Goal: Complete application form

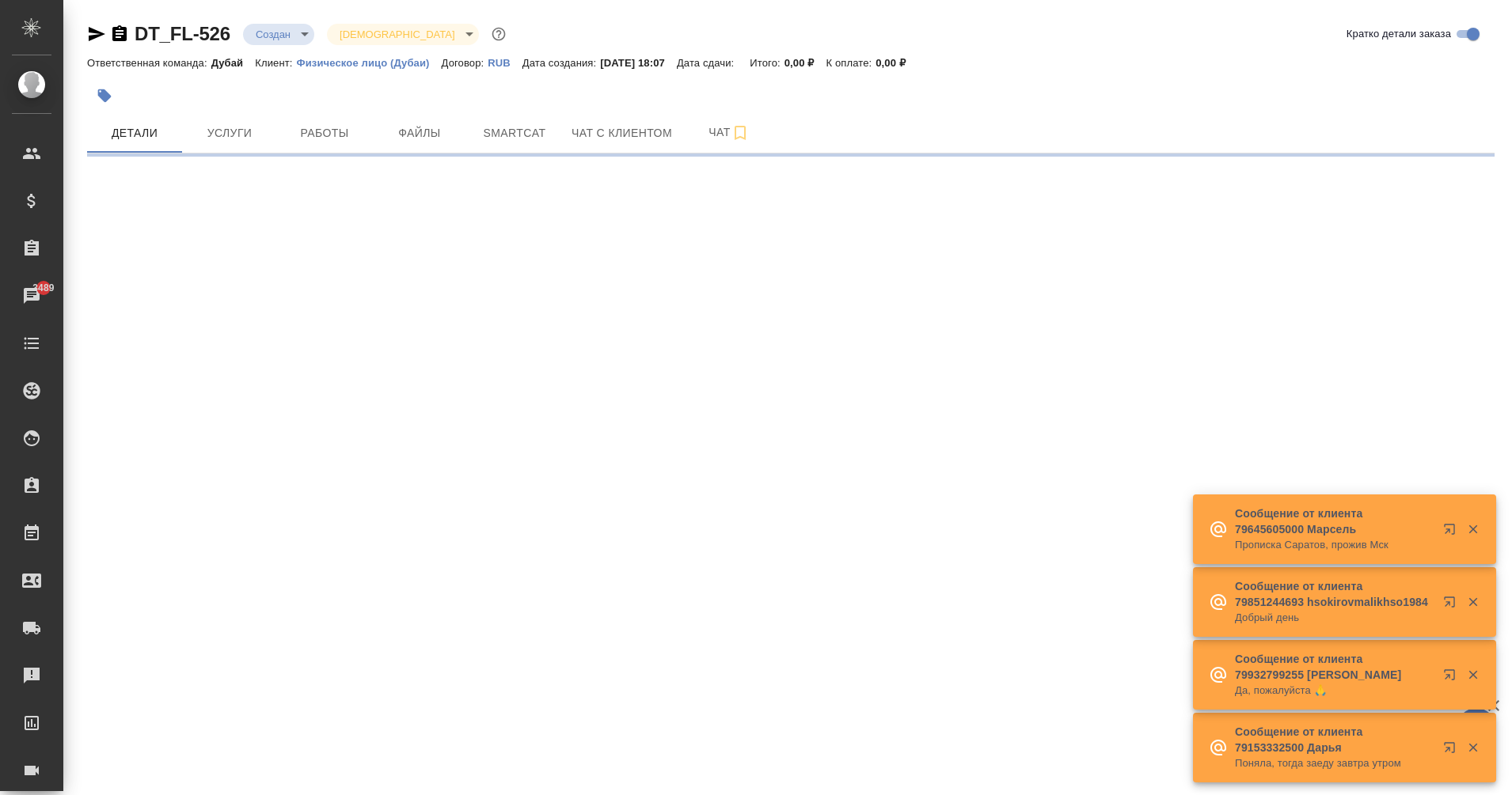
select select "RU"
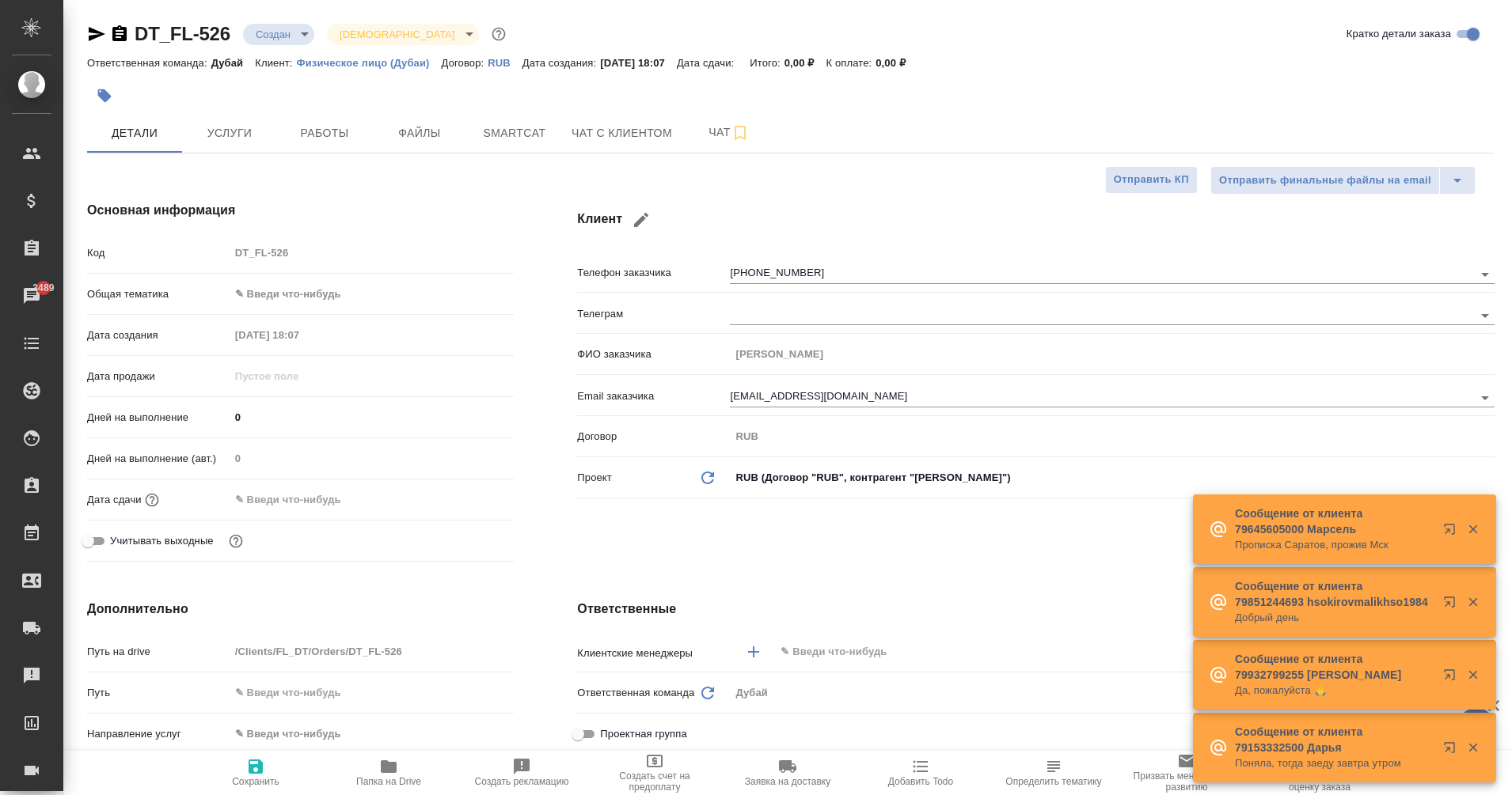
type textarea "x"
type input "[PERSON_NAME]"
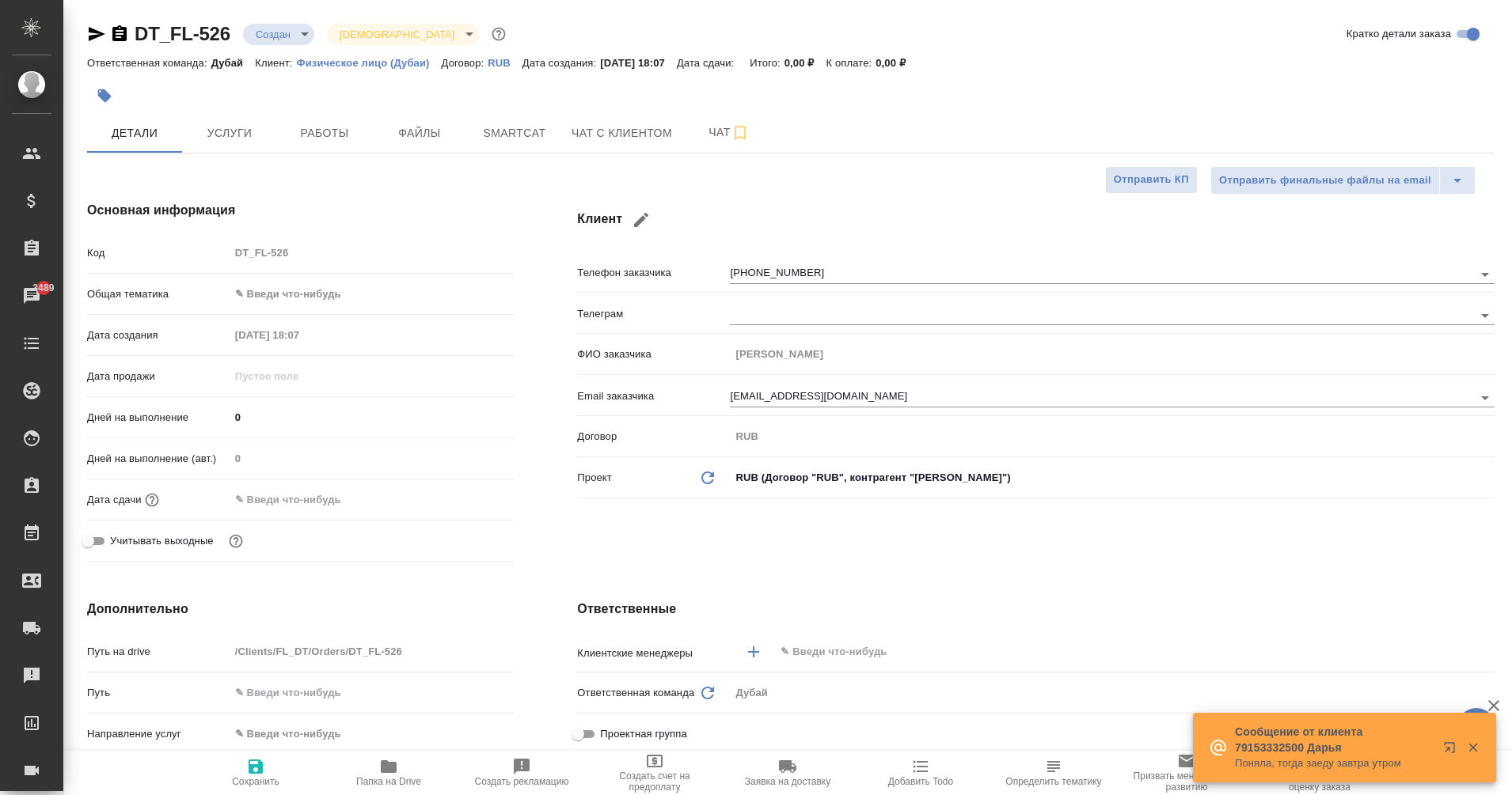
type textarea "x"
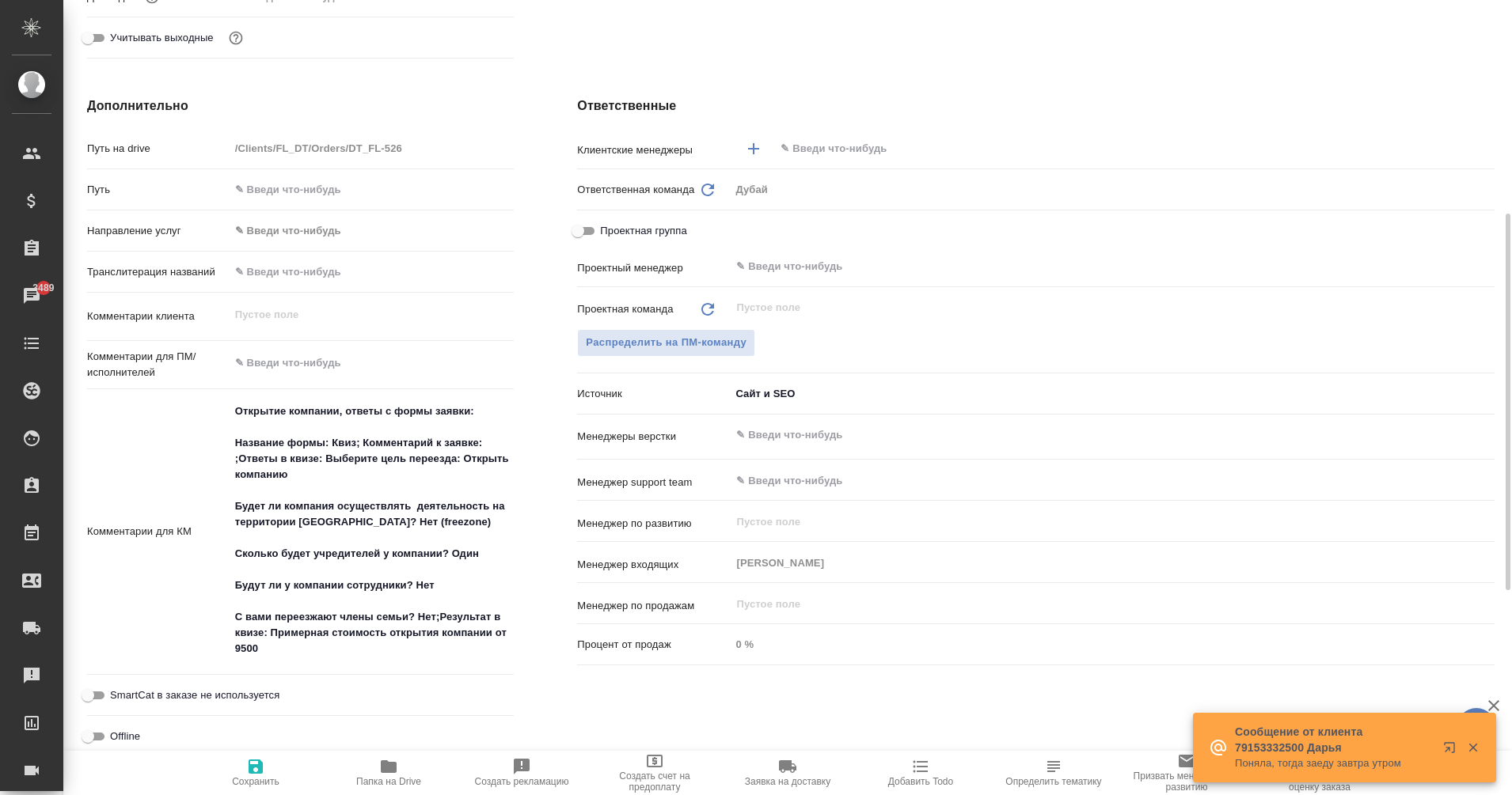
scroll to position [515, 0]
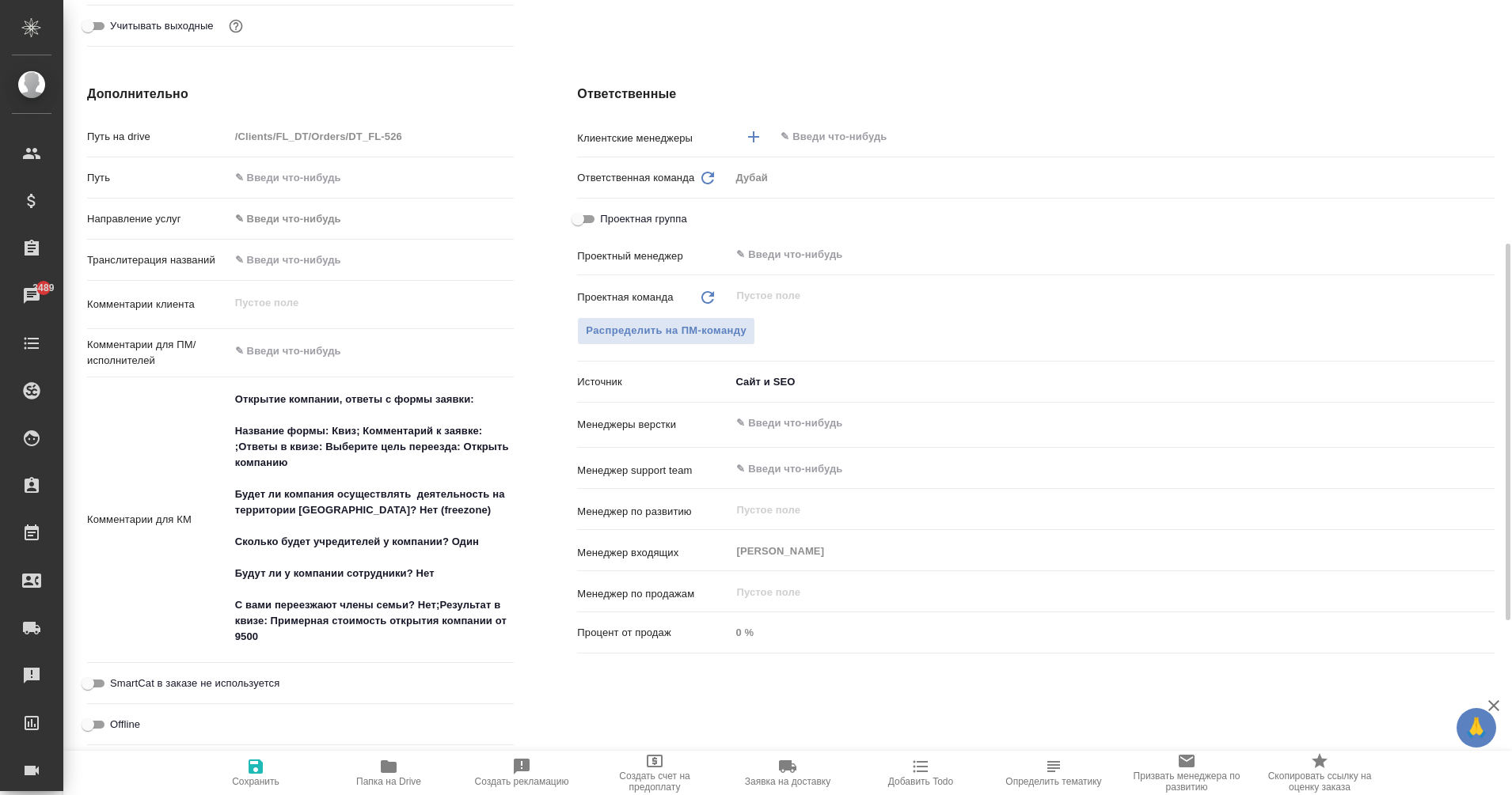
type textarea "x"
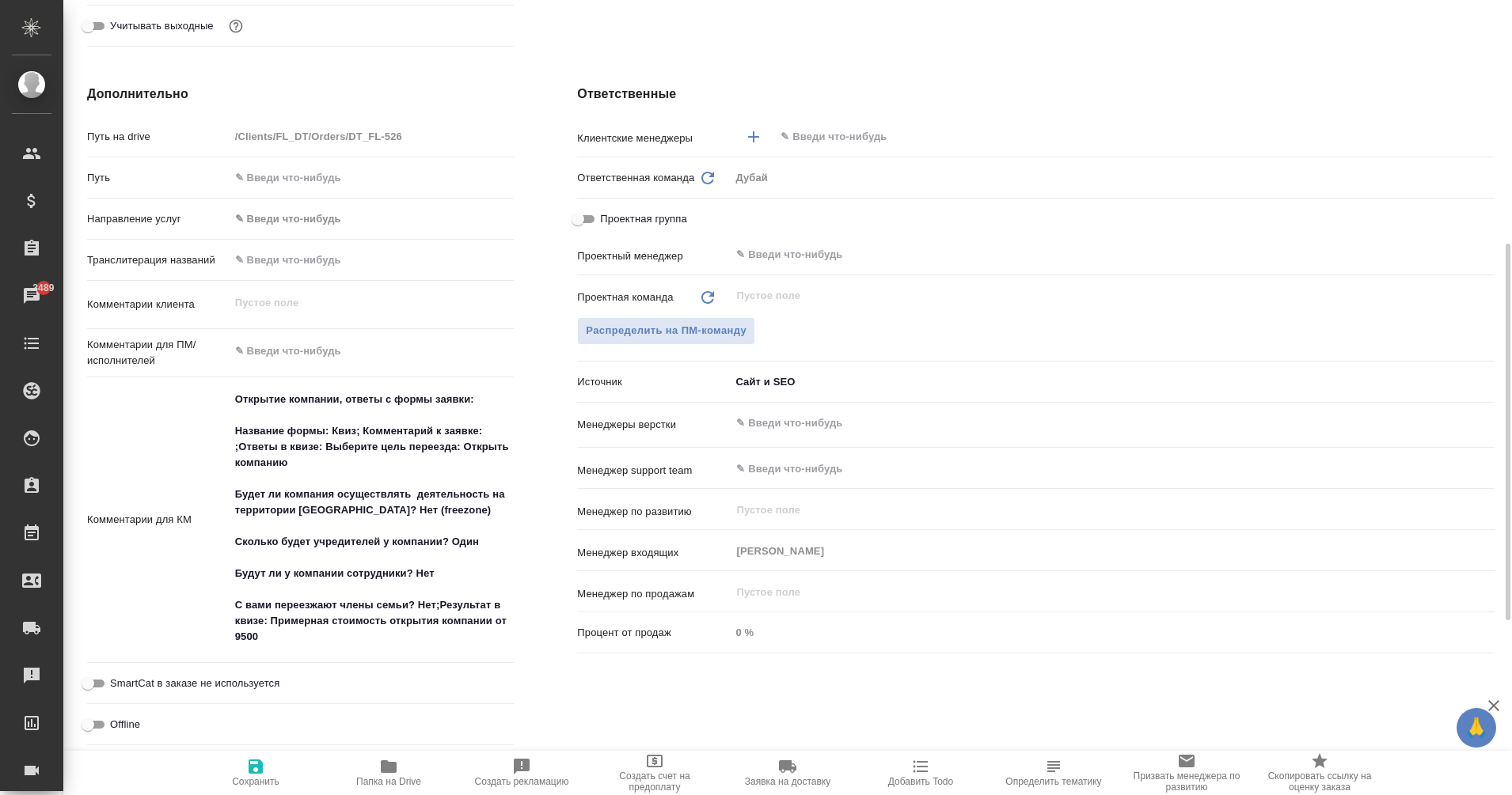
type textarea "x"
